Goal: Task Accomplishment & Management: Use online tool/utility

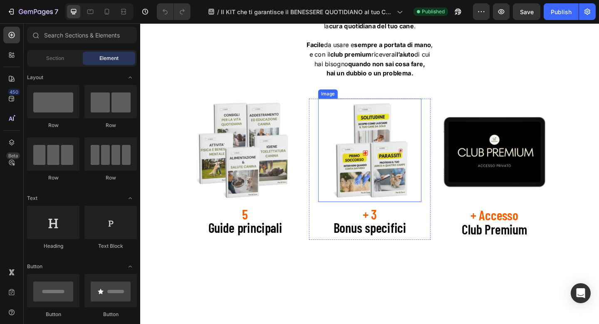
scroll to position [1253, 0]
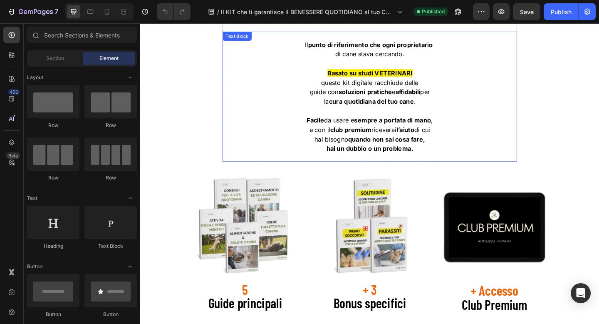
click at [364, 119] on p at bounding box center [389, 119] width 319 height 10
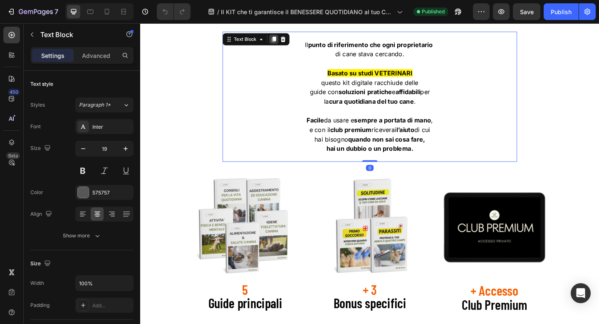
click at [285, 41] on icon at bounding box center [285, 41] width 5 height 6
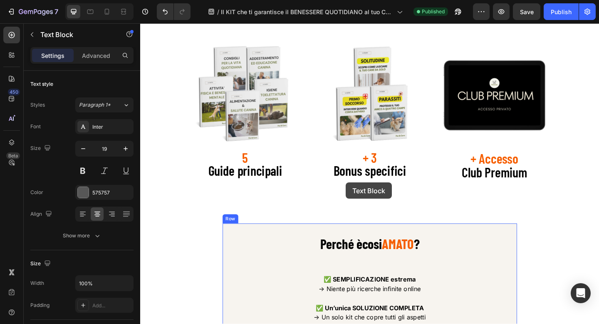
scroll to position [1528, 0]
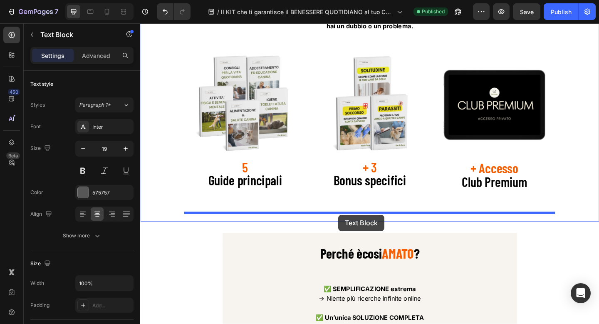
drag, startPoint x: 257, startPoint y: 172, endPoint x: 356, endPoint y: 231, distance: 115.1
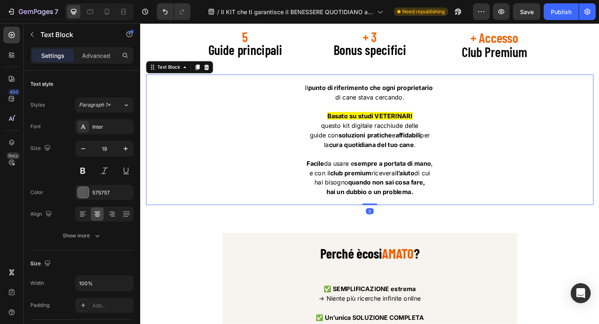
click at [372, 171] on p at bounding box center [389, 165] width 485 height 10
click at [372, 171] on p "Rich Text Editor. Editing area: main" at bounding box center [389, 165] width 485 height 10
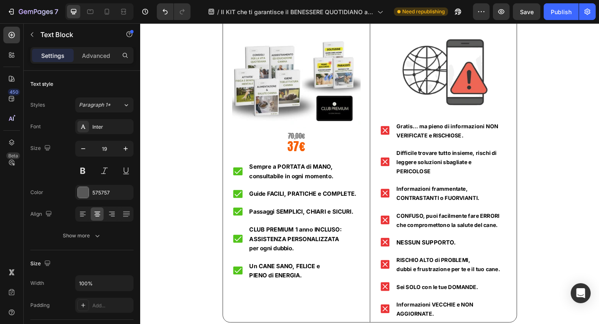
scroll to position [6355, 0]
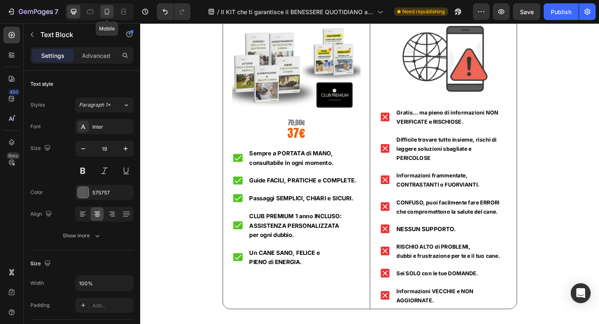
click at [106, 12] on icon at bounding box center [107, 11] width 8 height 8
type input "17"
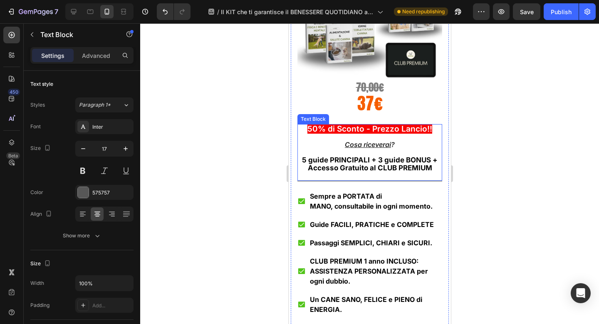
click at [388, 162] on strong "5 guide PRINCIPALI + 3 guide BONUS +" at bounding box center [370, 160] width 136 height 8
click at [395, 162] on strong "5 guide PRINCIPALI + 3 guide BONUS +" at bounding box center [370, 160] width 136 height 8
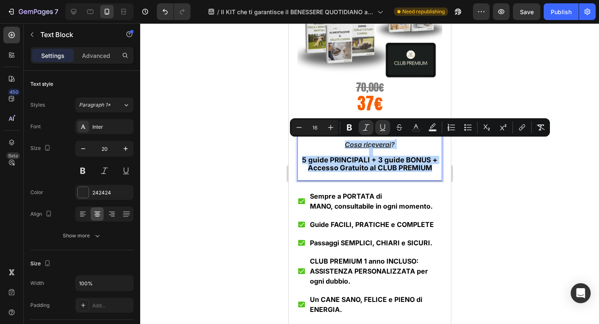
drag, startPoint x: 433, startPoint y: 166, endPoint x: 337, endPoint y: 144, distance: 98.6
click at [337, 144] on div "50% di Sconto - Prezzo Lancio!! Cosa riceverai ? 5 guide PRINCIPALI + 3 guide B…" at bounding box center [369, 148] width 145 height 48
copy div "Cosa riceverai ? 5 guide PRINCIPALI + 3 guide BONUS + Accesso Gratuito al CLUB …"
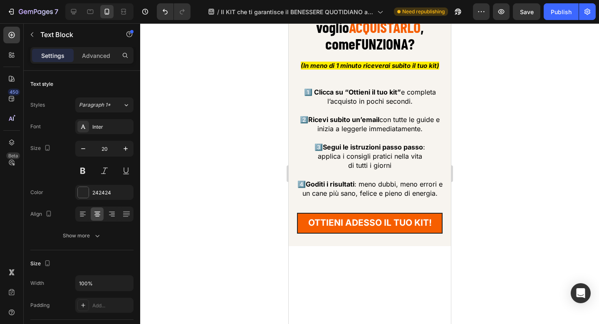
scroll to position [5676, 0]
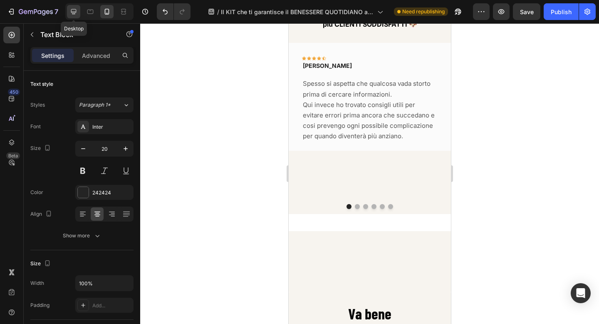
click at [74, 8] on icon at bounding box center [73, 11] width 8 height 8
type input "18"
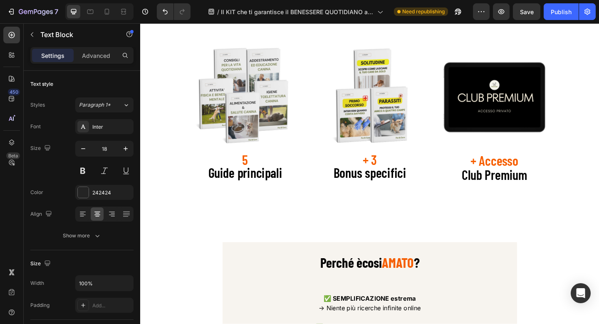
scroll to position [1407, 0]
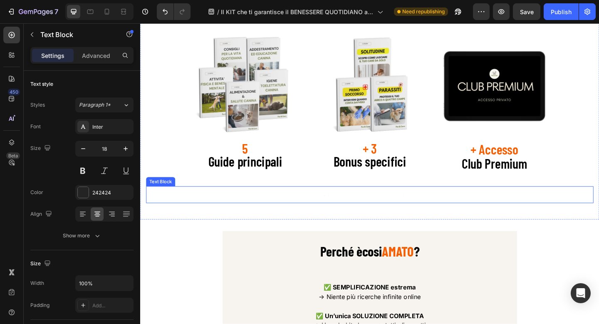
click at [376, 217] on div "Text Block" at bounding box center [389, 210] width 487 height 18
click at [376, 217] on div "Text Block 0" at bounding box center [389, 210] width 487 height 18
click at [370, 211] on div at bounding box center [389, 210] width 487 height 2
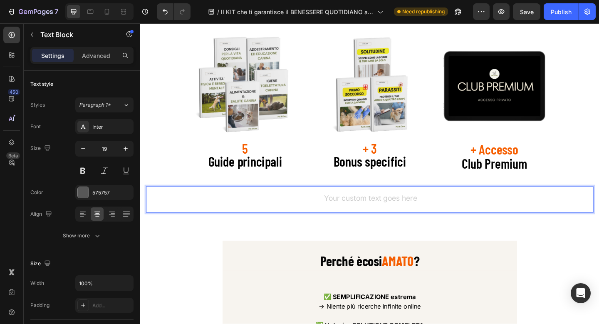
click at [370, 214] on div "Rich Text Editor. Editing area: main" at bounding box center [389, 215] width 487 height 12
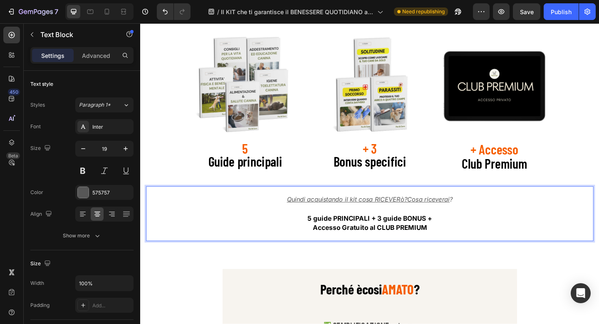
drag, startPoint x: 429, startPoint y: 219, endPoint x: 478, endPoint y: 219, distance: 49.1
click at [478, 219] on icon "Quindi acquistando il kit cosa RICEVERò?Cosa riceverai ?" at bounding box center [390, 215] width 181 height 8
click at [471, 228] on p "Quindi acquistando il kit cosa RICEVERÒ ?" at bounding box center [389, 220] width 485 height 20
click at [386, 219] on u "Quindi acquistando il kit cosa RICEVERÒ ?" at bounding box center [389, 215] width 134 height 8
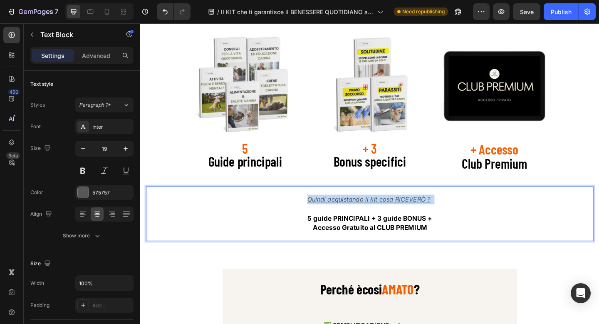
click at [386, 220] on div "Quindi acquistando il kit cosa RICEVERÒ ? 5 guide PRINCIPALI + 3 guide BONUS + …" at bounding box center [389, 230] width 487 height 43
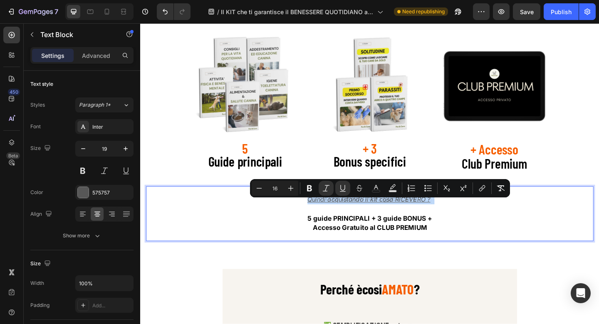
click at [452, 223] on div "Quindi acquistando il kit cosa RICEVERÒ ? 5 guide PRINCIPALI + 3 guide BONUS + …" at bounding box center [389, 230] width 487 height 43
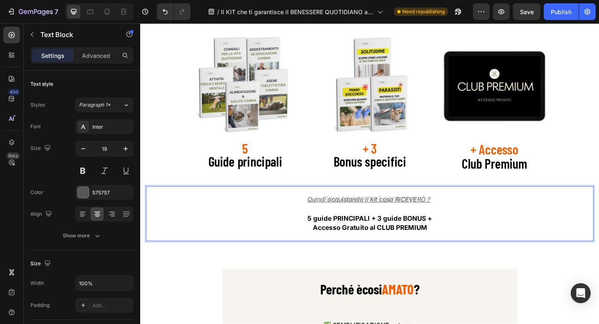
click at [414, 224] on p "Quindi acquistando il kit cosa RICEVERÒ ?" at bounding box center [389, 220] width 485 height 20
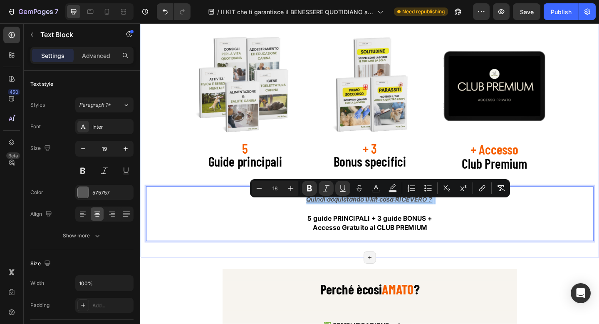
click at [599, 180] on div "KIT DIGITALE per la cura del tuo cane! 🐶 Heading Il punto di riferimento che og…" at bounding box center [389, 47] width 487 height 426
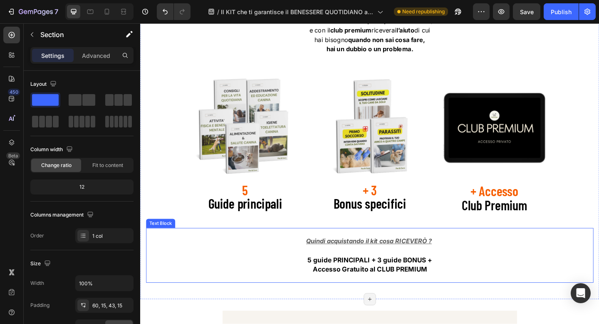
scroll to position [1370, 0]
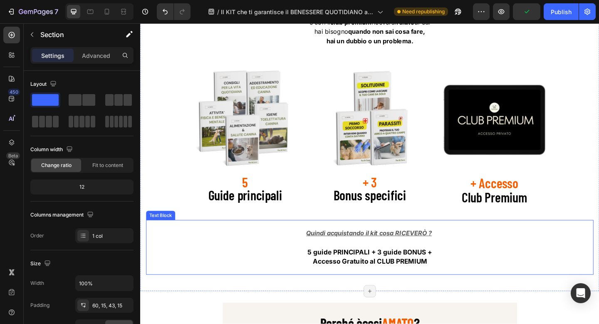
click at [395, 255] on u "Quindi acquistando il kit cosa RICEVERÒ ?" at bounding box center [389, 251] width 137 height 8
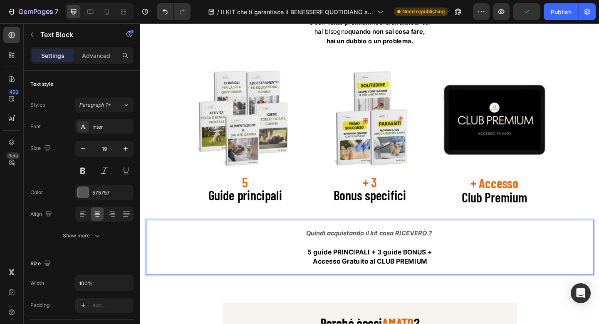
click at [395, 255] on u "Quindi acquistando il kit cosa RICEVERÒ ?" at bounding box center [389, 251] width 137 height 8
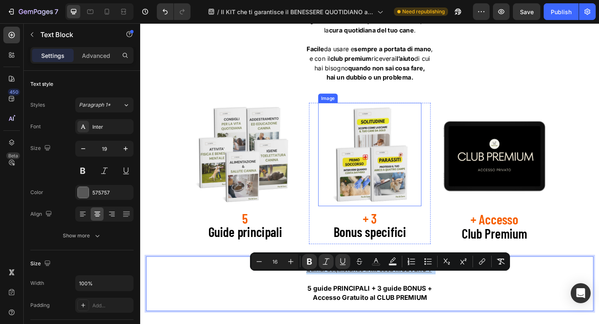
scroll to position [1332, 0]
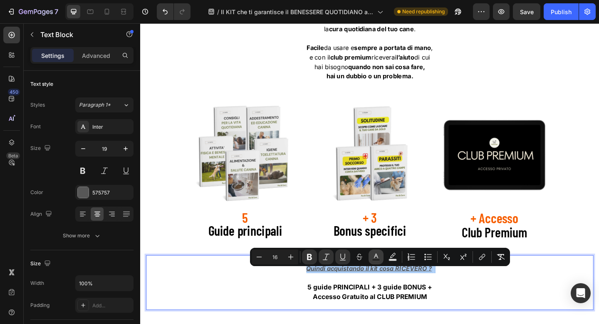
click at [376, 258] on icon "Editor contextual toolbar" at bounding box center [376, 257] width 8 height 8
type input "575757"
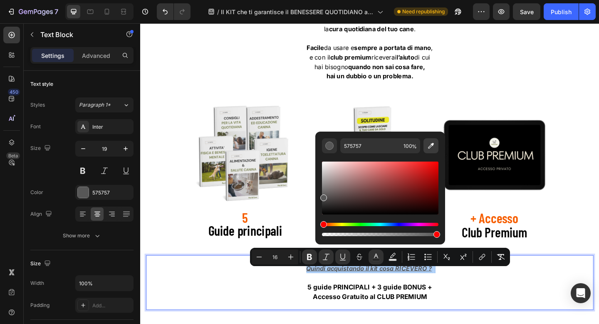
click at [432, 149] on icon "Editor contextual toolbar" at bounding box center [431, 145] width 8 height 8
type input "F55E02"
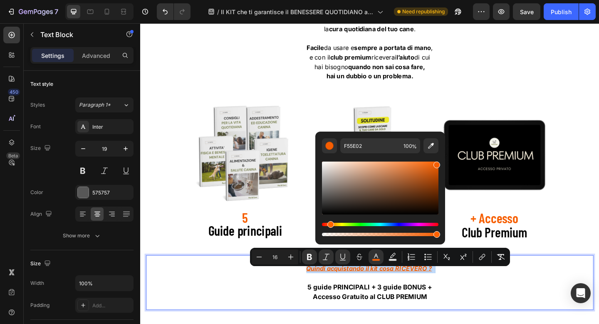
click at [260, 310] on p "5 guide PRINCIPALI + 3 guide BONUS +" at bounding box center [389, 310] width 485 height 10
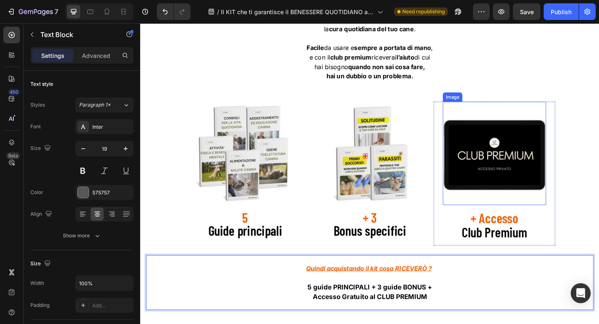
scroll to position [1506, 0]
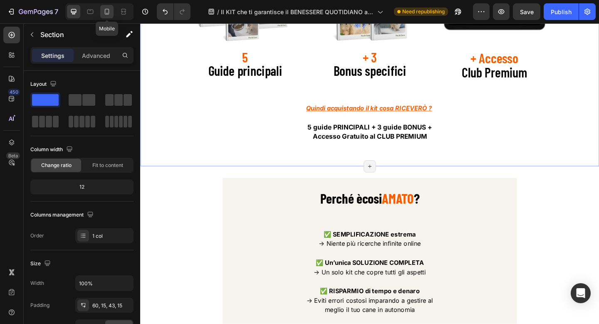
click at [108, 17] on div at bounding box center [106, 11] width 13 height 13
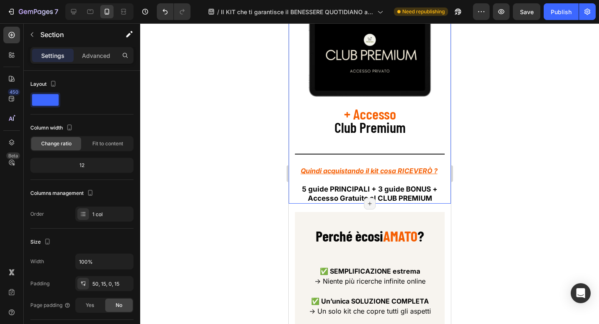
scroll to position [1763, 0]
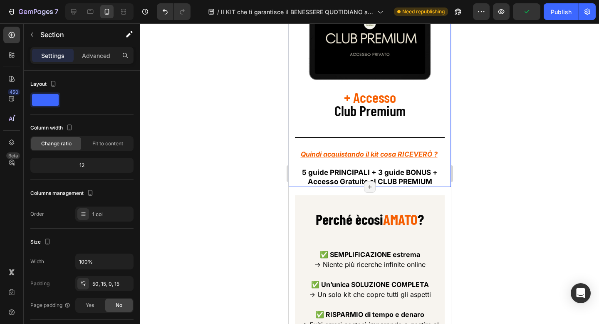
click at [501, 216] on div at bounding box center [369, 173] width 459 height 300
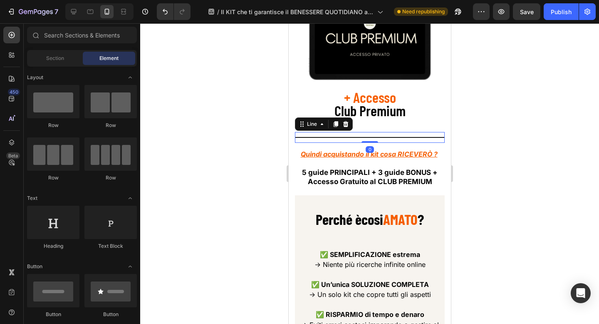
click at [379, 138] on div at bounding box center [370, 137] width 150 height 1
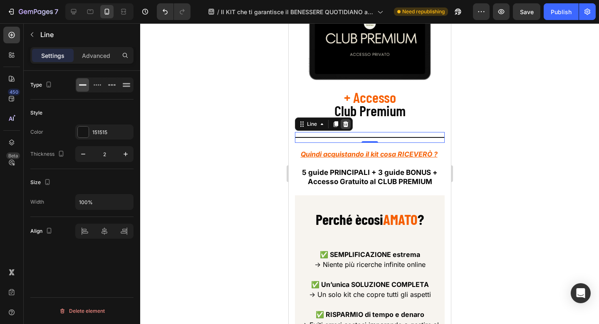
drag, startPoint x: 345, startPoint y: 128, endPoint x: 788, endPoint y: 159, distance: 443.3
click at [345, 128] on div at bounding box center [345, 124] width 10 height 10
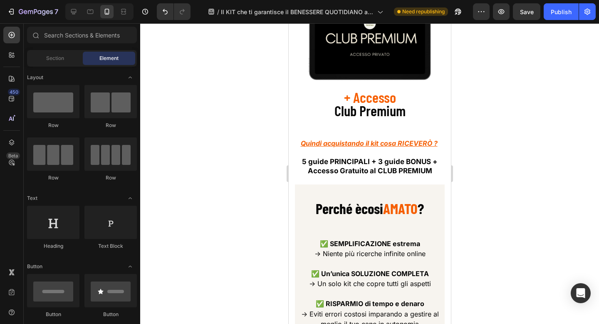
click at [517, 137] on div at bounding box center [369, 173] width 459 height 300
click at [161, 9] on icon "Undo/Redo" at bounding box center [165, 11] width 8 height 8
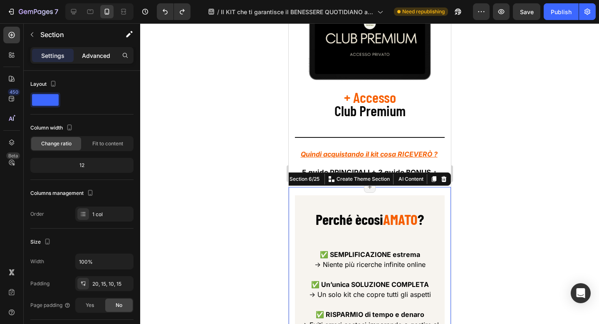
click at [98, 59] on p "Advanced" at bounding box center [96, 55] width 28 height 9
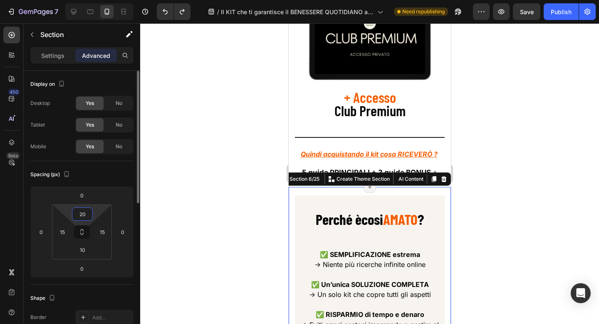
click at [78, 216] on input "20" at bounding box center [82, 214] width 17 height 12
click at [81, 214] on input "20" at bounding box center [82, 214] width 17 height 12
type input "40"
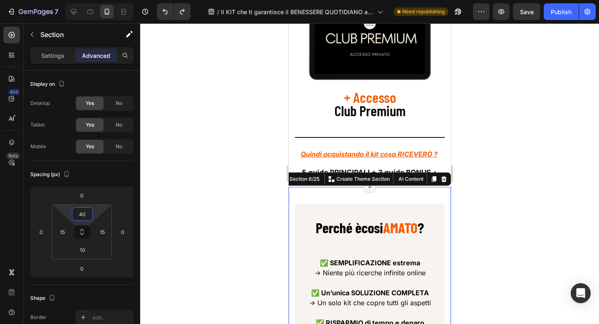
click at [158, 207] on div at bounding box center [369, 173] width 459 height 300
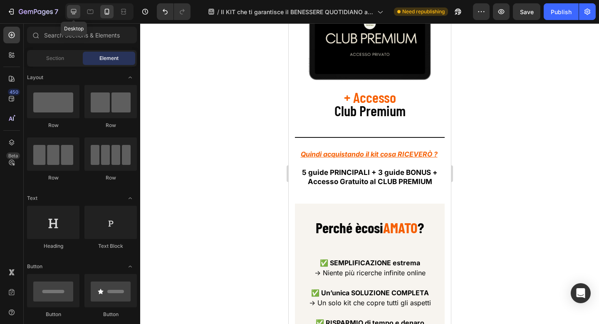
click at [76, 9] on icon at bounding box center [73, 11] width 8 height 8
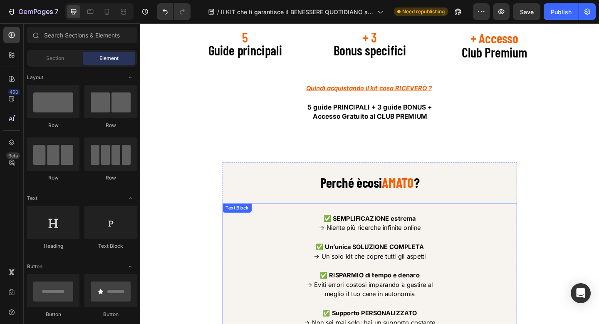
scroll to position [1494, 0]
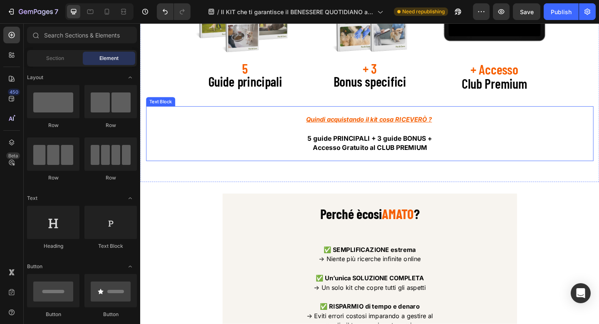
click at [369, 129] on u "Quindi acquistando il kit cosa RICEVERÒ ?" at bounding box center [389, 128] width 137 height 8
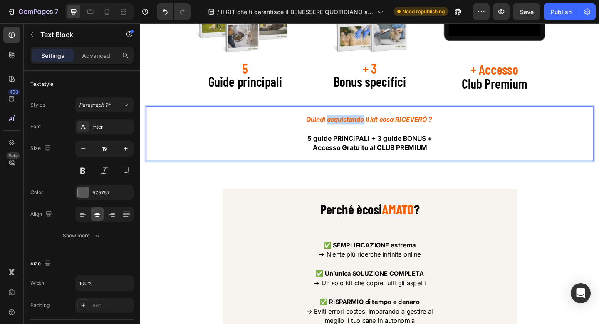
click at [369, 129] on u "Quindi acquistando il kit cosa RICEVERÒ ?" at bounding box center [389, 128] width 137 height 8
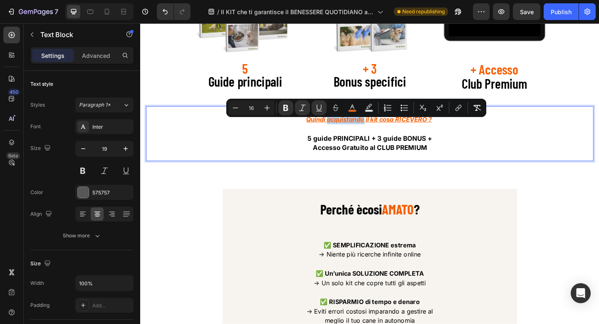
click at [369, 129] on u "Quindi acquistando il kit cosa RICEVERÒ ?" at bounding box center [389, 128] width 137 height 8
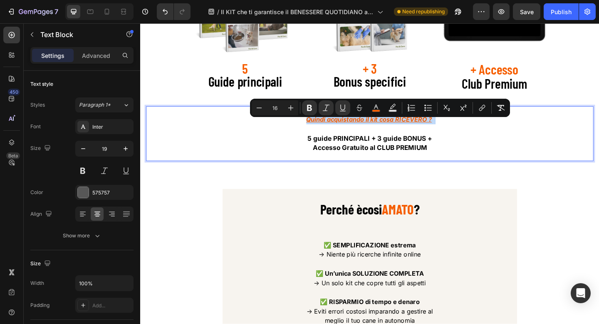
click at [365, 129] on u "Quindi acquistando il kit cosa RICEVERÒ ?" at bounding box center [389, 128] width 137 height 8
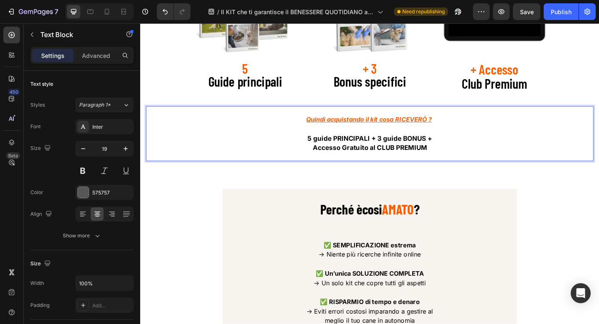
click at [333, 132] on u "Quindi acquistando il kit cosa RICEVERÒ ?" at bounding box center [389, 128] width 137 height 8
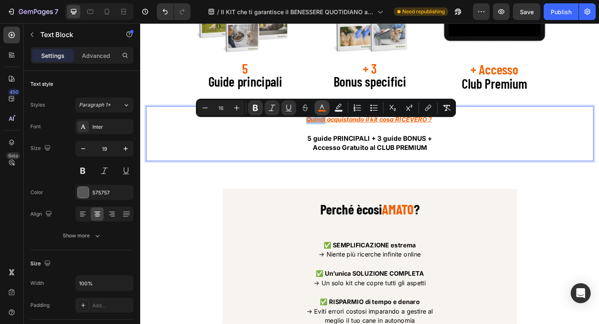
click at [323, 110] on rect "Editor contextual toolbar" at bounding box center [322, 111] width 8 height 2
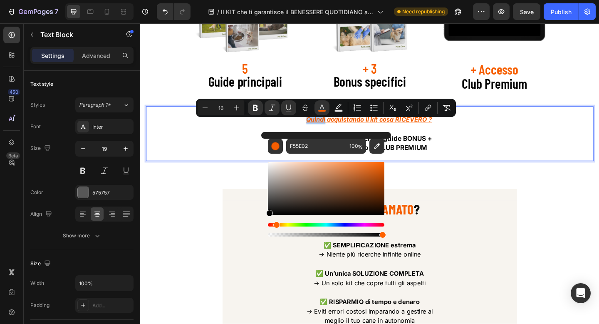
drag, startPoint x: 312, startPoint y: 195, endPoint x: 261, endPoint y: 216, distance: 54.9
click at [261, 216] on div "F55E02 100 %" at bounding box center [326, 185] width 130 height 106
type input "000000"
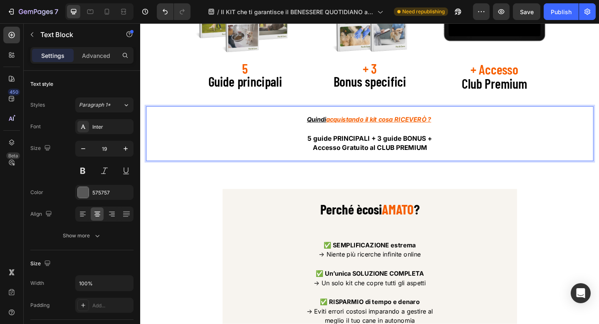
click at [387, 132] on u "acquistando il kit cosa RICEVERÒ ?" at bounding box center [399, 128] width 114 height 8
drag, startPoint x: 384, startPoint y: 133, endPoint x: 418, endPoint y: 132, distance: 33.7
click at [418, 132] on u "acquistando il kit cosa RICEVERÒ ?" at bounding box center [399, 128] width 114 height 8
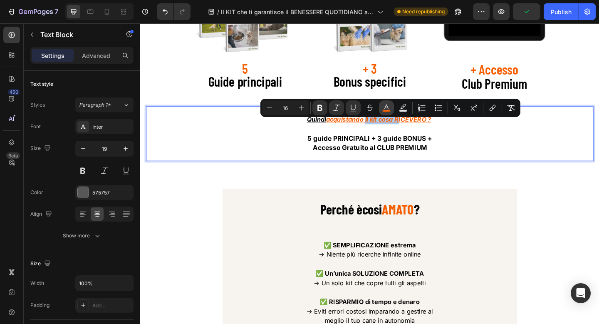
click at [384, 107] on icon "Editor contextual toolbar" at bounding box center [386, 108] width 8 height 8
type input "F55E02"
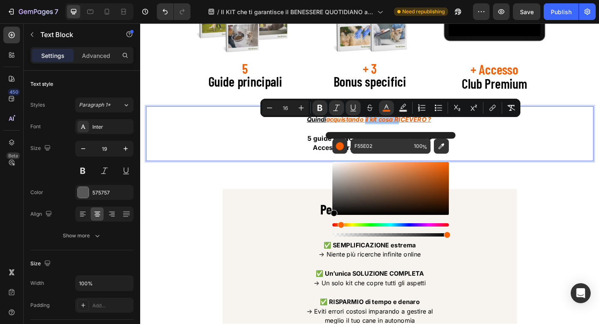
drag, startPoint x: 495, startPoint y: 206, endPoint x: 340, endPoint y: 236, distance: 158.0
type input "000000"
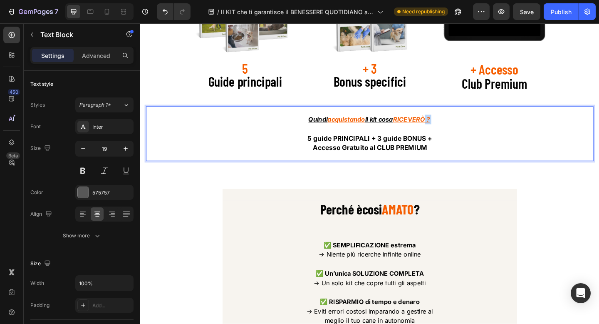
drag, startPoint x: 452, startPoint y: 133, endPoint x: 459, endPoint y: 133, distance: 7.1
click at [459, 133] on p "Quindi acquistando il kit cosa RICEVERÒ ?" at bounding box center [389, 133] width 485 height 20
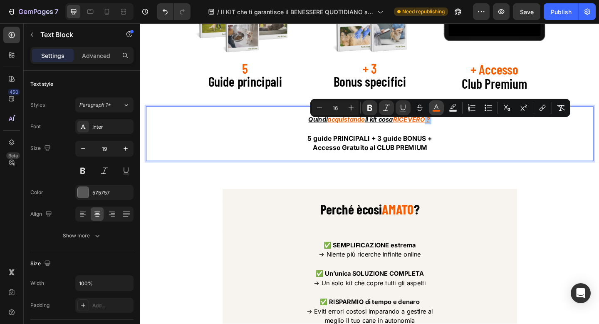
click at [436, 109] on icon "Editor contextual toolbar" at bounding box center [436, 108] width 8 height 8
type input "F55E02"
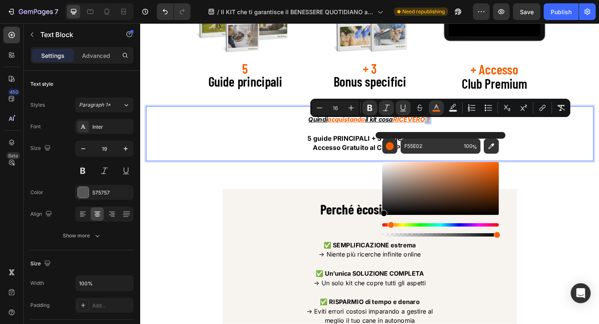
drag, startPoint x: 530, startPoint y: 231, endPoint x: 387, endPoint y: 235, distance: 143.2
type input "000000"
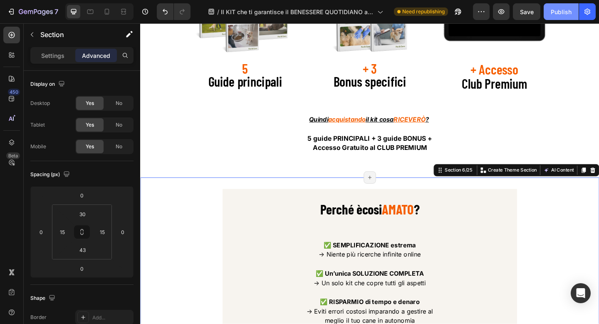
click at [557, 12] on div "Publish" at bounding box center [561, 11] width 21 height 9
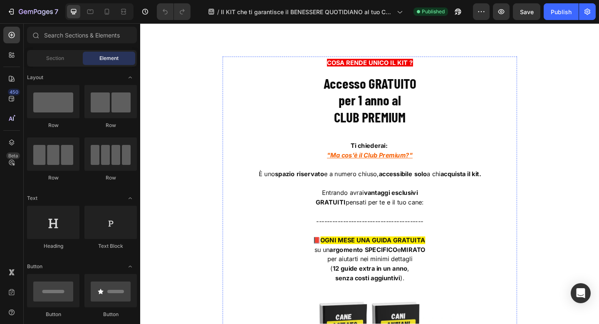
scroll to position [5025, 0]
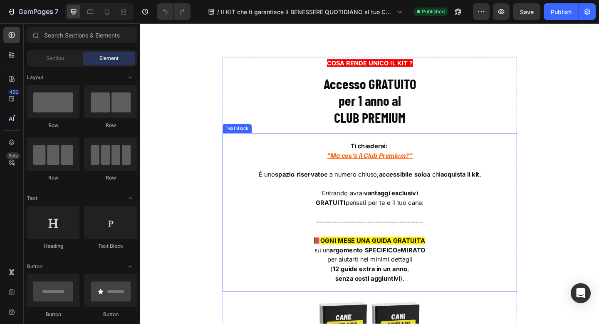
click at [453, 222] on p "GRATUITI pensati per te e il tuo cane:" at bounding box center [389, 218] width 319 height 10
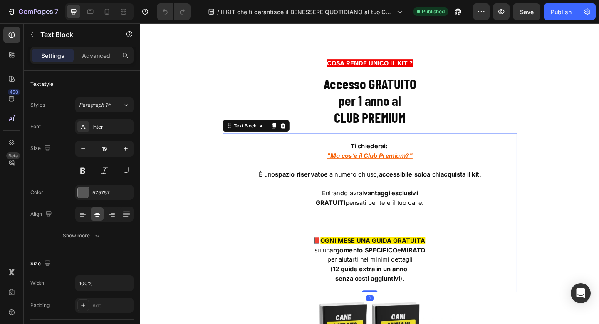
click at [453, 222] on p "GRATUITI pensati per te e il tuo cane:" at bounding box center [389, 218] width 319 height 10
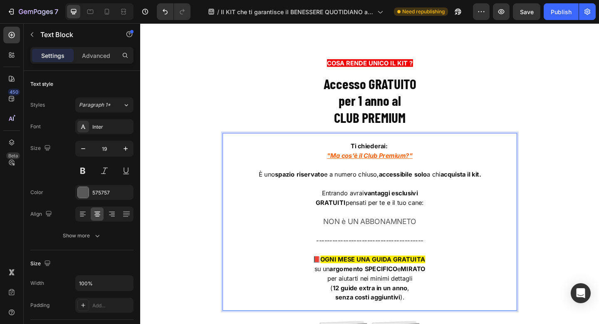
click at [392, 216] on p "GRATUITI pensati per te e il tuo cane:" at bounding box center [389, 218] width 319 height 10
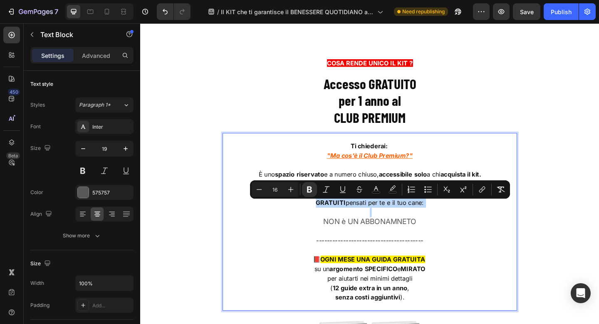
copy span "GRATUITI pensati per te e il tuo cane:"
click at [381, 240] on p "NON è UN ABBONAMNETO" at bounding box center [389, 239] width 319 height 10
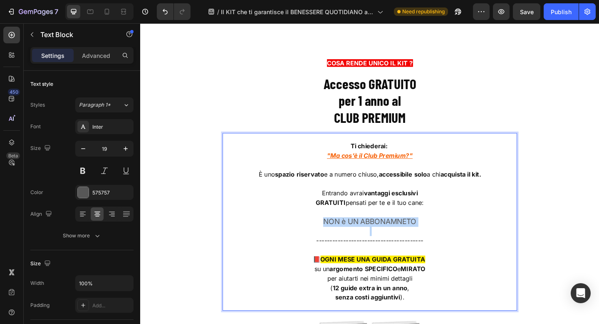
click at [381, 240] on p "NON è UN ABBONAMNETO" at bounding box center [389, 239] width 319 height 10
click at [380, 243] on span "GRATUITI pensati per te e il tuo cane:" at bounding box center [390, 239] width 118 height 8
click at [303, 243] on p "NON è UN ABBONAMENTO CHE SI RINNOVERA' ❌" at bounding box center [389, 239] width 319 height 10
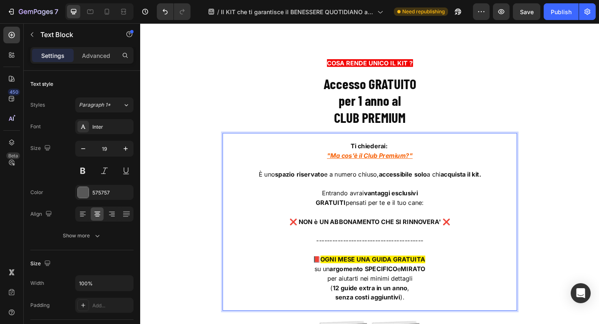
click at [465, 242] on strong "❌ NON è UN ABBONAMENTO CHE SI RINNOVERA' ❌" at bounding box center [389, 239] width 175 height 8
click at [477, 243] on p "❌ NON è UN ABBONAMENTO CHE SI RINNOVERA' ❌" at bounding box center [389, 239] width 319 height 10
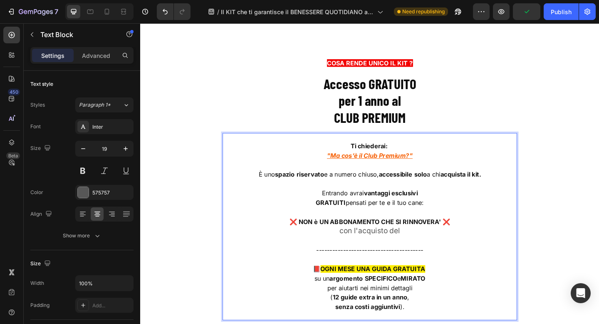
click at [389, 218] on span "GRATUITI pensati per te e il tuo cane:" at bounding box center [390, 218] width 118 height 8
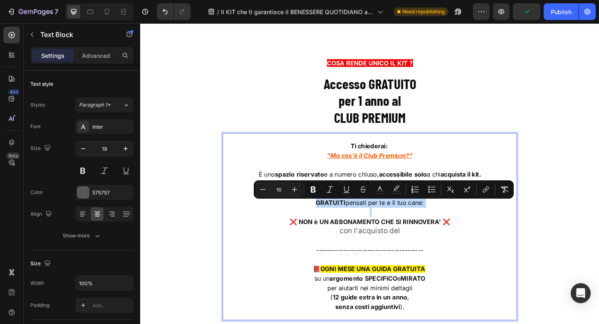
click at [389, 218] on span "GRATUITI pensati per te e il tuo cane:" at bounding box center [390, 218] width 118 height 8
copy span "GRATUITI pensati per te e il tuo cane:"
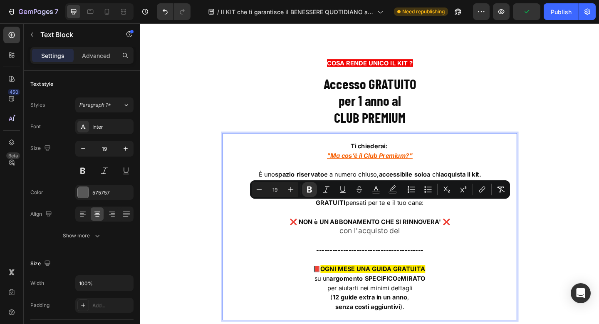
click at [374, 253] on p "con l'acquisto del" at bounding box center [389, 249] width 319 height 10
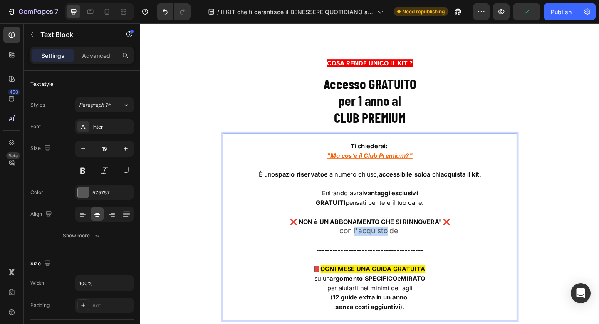
click at [374, 253] on p "con l'acquisto del" at bounding box center [389, 249] width 319 height 10
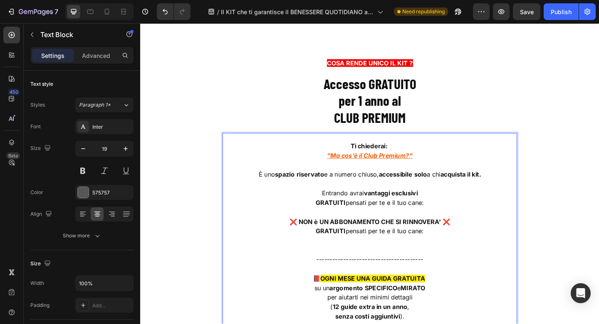
click at [370, 252] on span "GRATUITI pensati per te e il tuo cane:" at bounding box center [390, 249] width 118 height 8
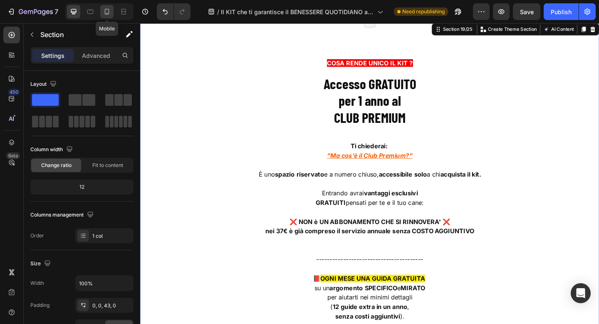
click at [111, 12] on div at bounding box center [106, 11] width 13 height 13
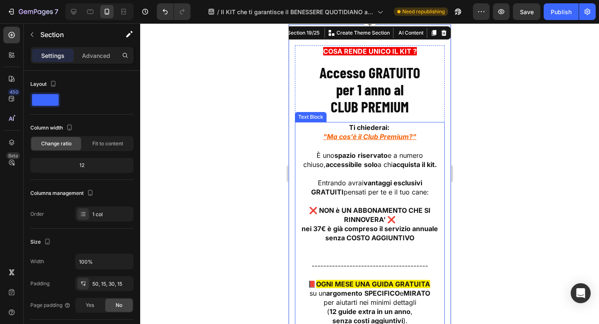
scroll to position [4997, 0]
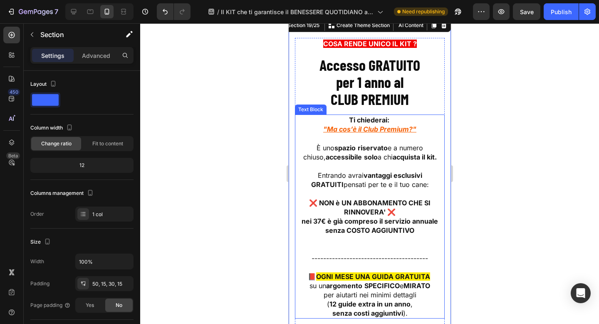
click at [408, 204] on strong "❌ NON è UN ABBONAMENTO CHE SI RINNOVERA' ❌" at bounding box center [369, 206] width 121 height 17
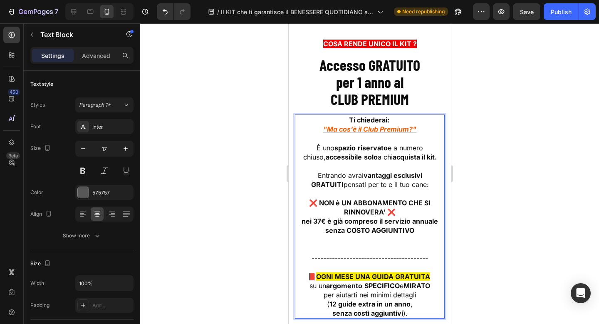
click at [408, 204] on strong "❌ NON è UN ABBONAMENTO CHE SI RINNOVERA' ❌" at bounding box center [369, 206] width 121 height 17
click at [406, 198] on p "Rich Text Editor. Editing area: main" at bounding box center [369, 193] width 148 height 9
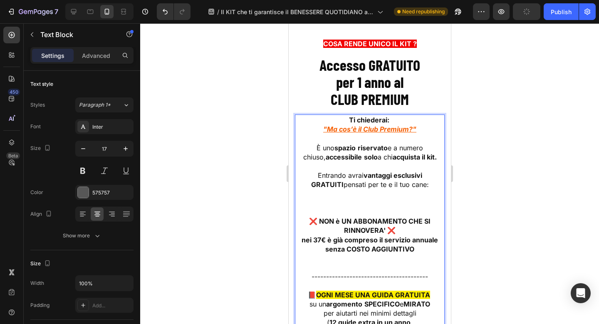
click at [523, 182] on div at bounding box center [369, 173] width 459 height 300
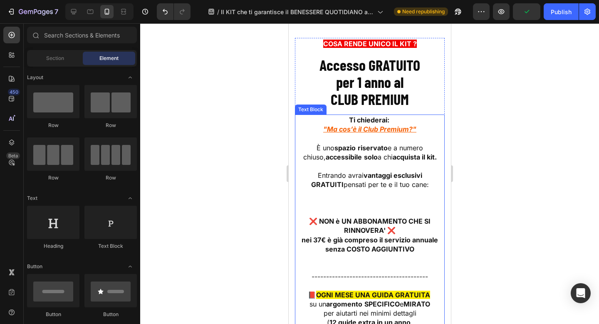
scroll to position [5060, 0]
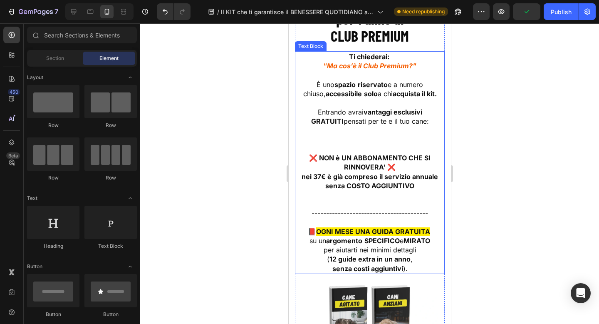
click at [421, 161] on strong "❌ NON è UN ABBONAMENTO CHE SI RINNOVERA' ❌" at bounding box center [369, 162] width 121 height 17
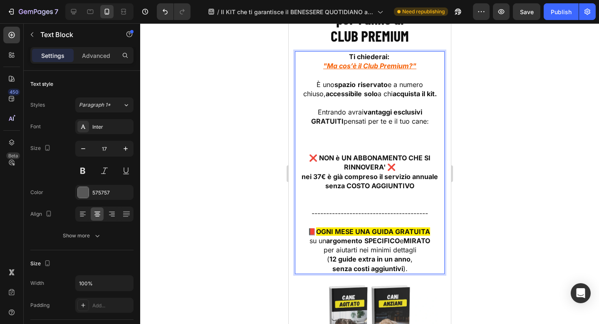
click at [423, 160] on strong "❌ NON è UN ABBONAMENTO CHE SI RINNOVERA' ❌" at bounding box center [369, 162] width 121 height 17
click at [73, 7] on div at bounding box center [73, 11] width 13 height 13
type input "19"
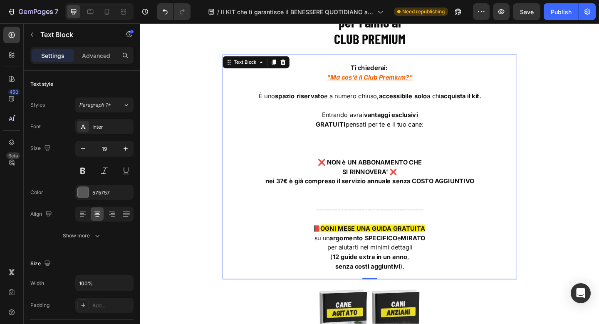
scroll to position [5116, 0]
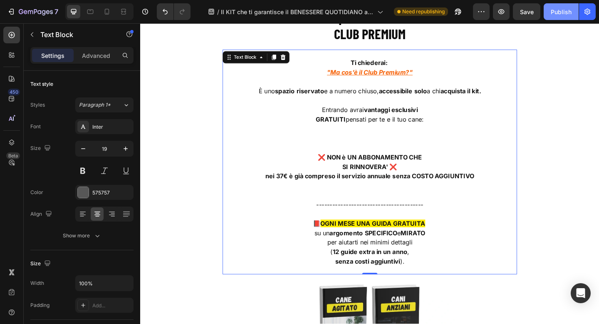
click at [562, 15] on div "Publish" at bounding box center [561, 11] width 21 height 9
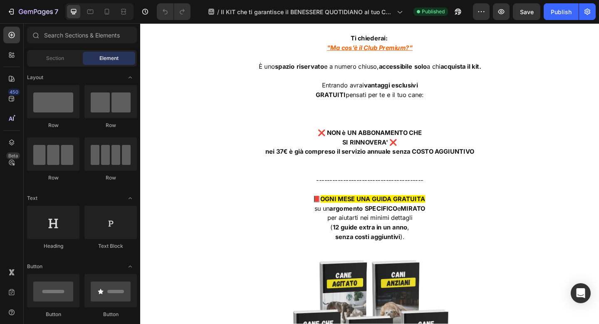
scroll to position [5129, 0]
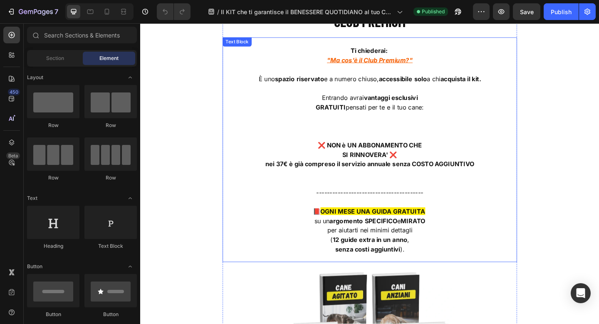
click at [453, 180] on strong "nei 37€ è già compreso il servizio annuale senza COSTO AGGIUNTIVO" at bounding box center [389, 176] width 227 height 8
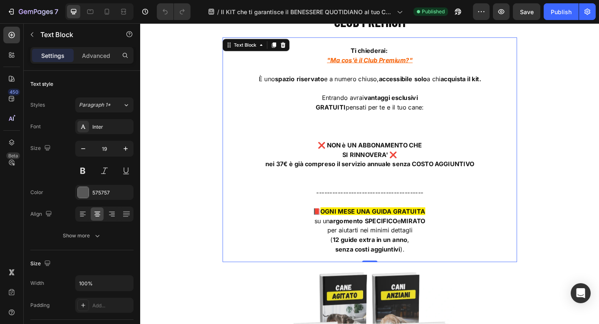
click at [453, 180] on strong "nei 37€ è già compreso il servizio annuale senza COSTO AGGIUNTIVO" at bounding box center [389, 176] width 227 height 8
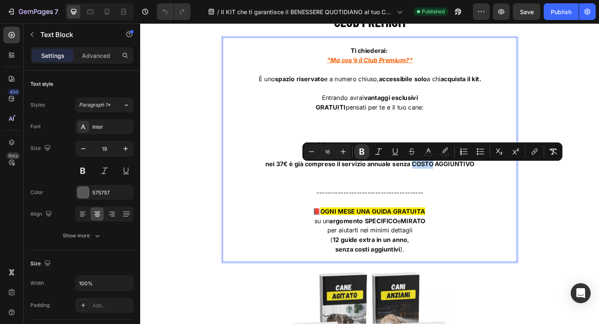
click at [456, 179] on strong "nei 37€ è già compreso il servizio annuale senza COSTO AGGIUNTIVO" at bounding box center [389, 176] width 227 height 8
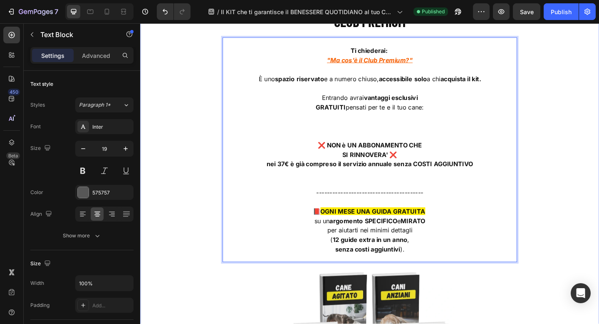
click at [556, 188] on div "Title Line COSA RENDE UNICO IL KIT ? Text block Accesso GRATUITO per 1 anno al …" at bounding box center [389, 268] width 499 height 701
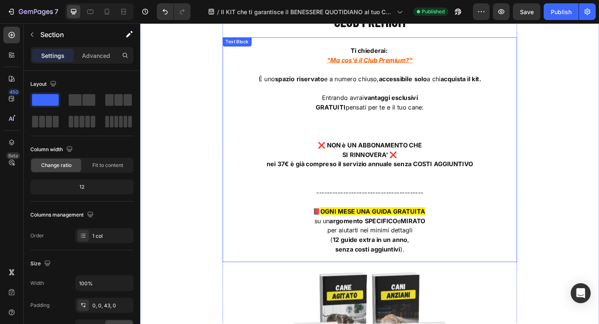
click at [500, 180] on strong "nei 37€ è già compreso il servizio annuale senza COSTI AGGIUNTIVO" at bounding box center [389, 176] width 225 height 8
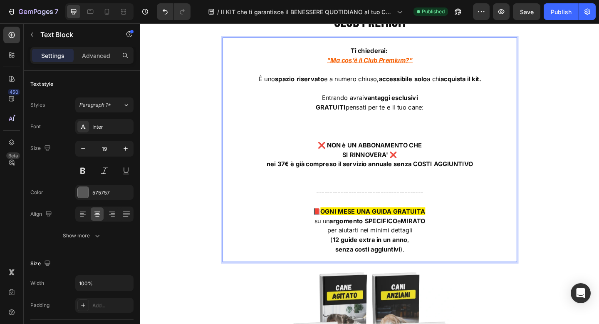
click at [500, 180] on strong "nei 37€ è già compreso il servizio annuale senza COSTI AGGIUNTIVO" at bounding box center [389, 176] width 225 height 8
click at [589, 166] on div "Title Line COSA RENDE UNICO IL KIT ? Text block Accesso GRATUITO per 1 anno al …" at bounding box center [389, 268] width 499 height 701
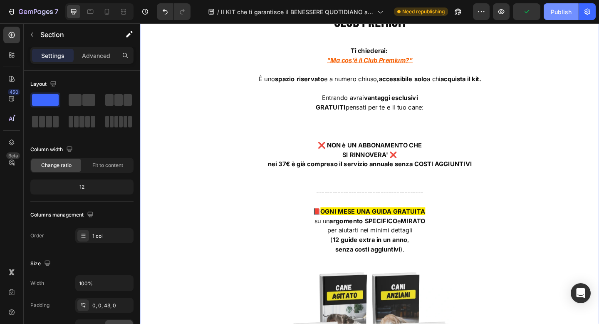
click at [561, 15] on div "Publish" at bounding box center [561, 11] width 21 height 9
